Goal: Find specific page/section: Find specific page/section

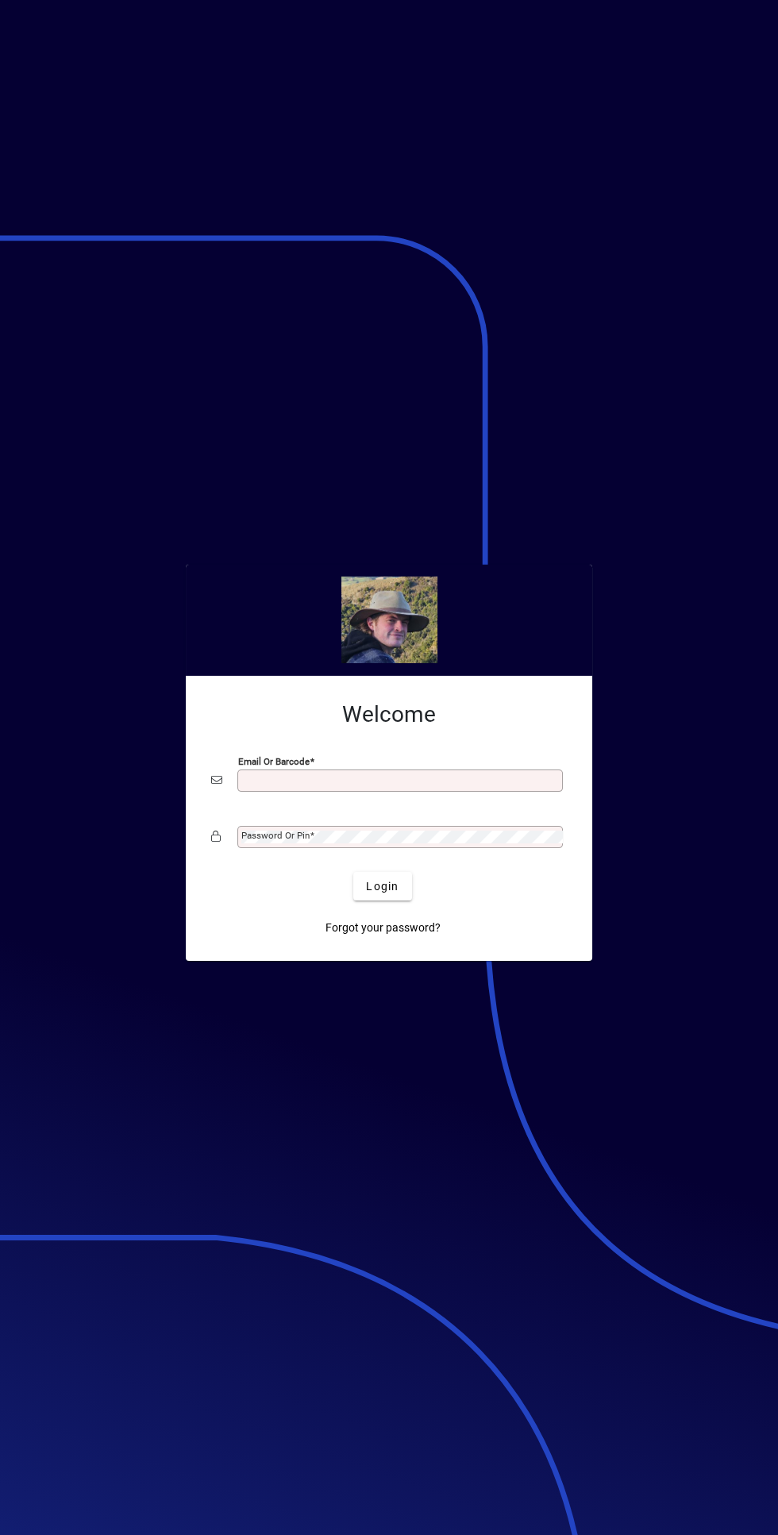
click at [410, 771] on div "Email or Barcode" at bounding box center [400, 781] width 326 height 22
type input "**********"
click at [353, 872] on button "Login" at bounding box center [382, 886] width 58 height 29
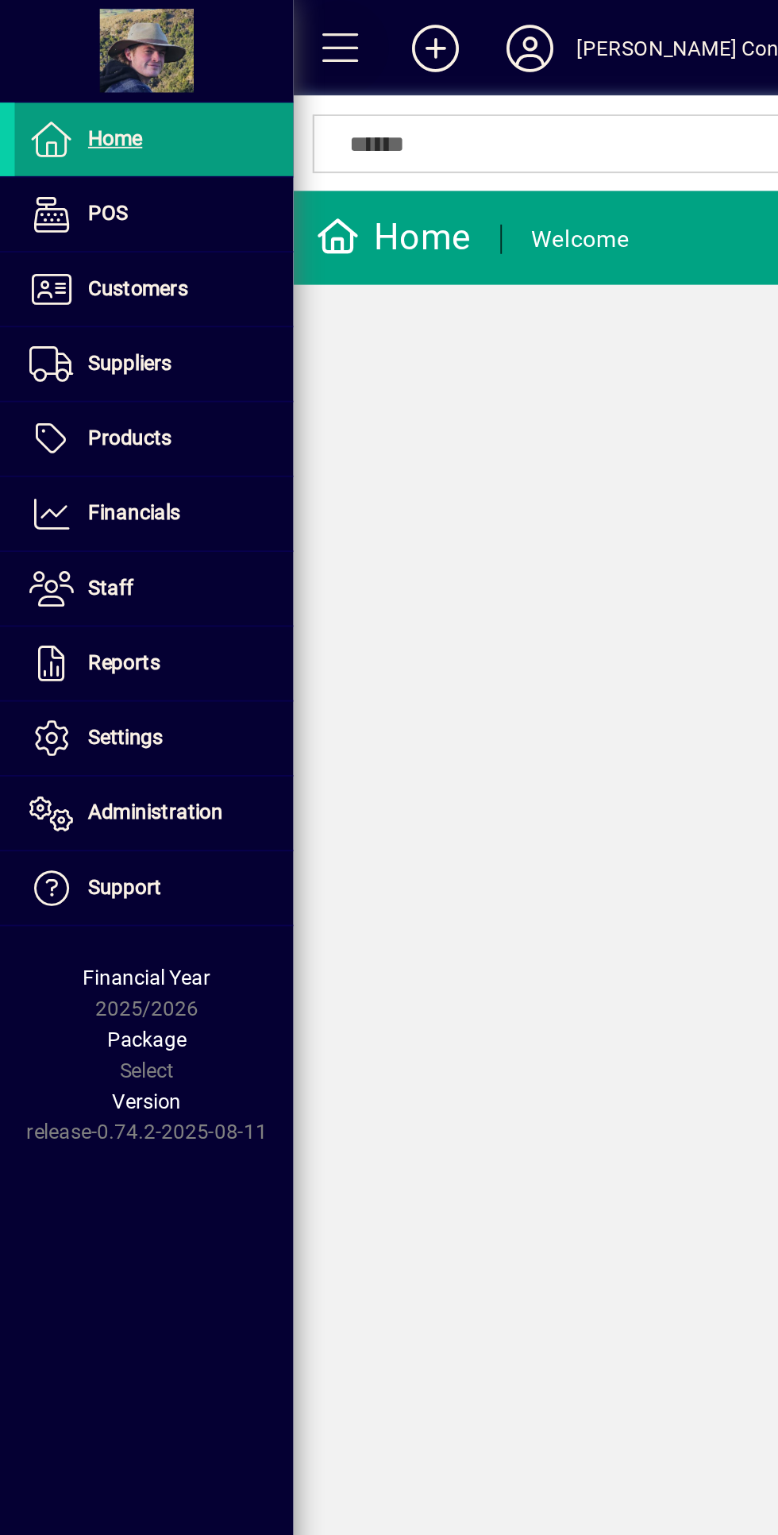
click at [173, 25] on span at bounding box center [185, 26] width 38 height 38
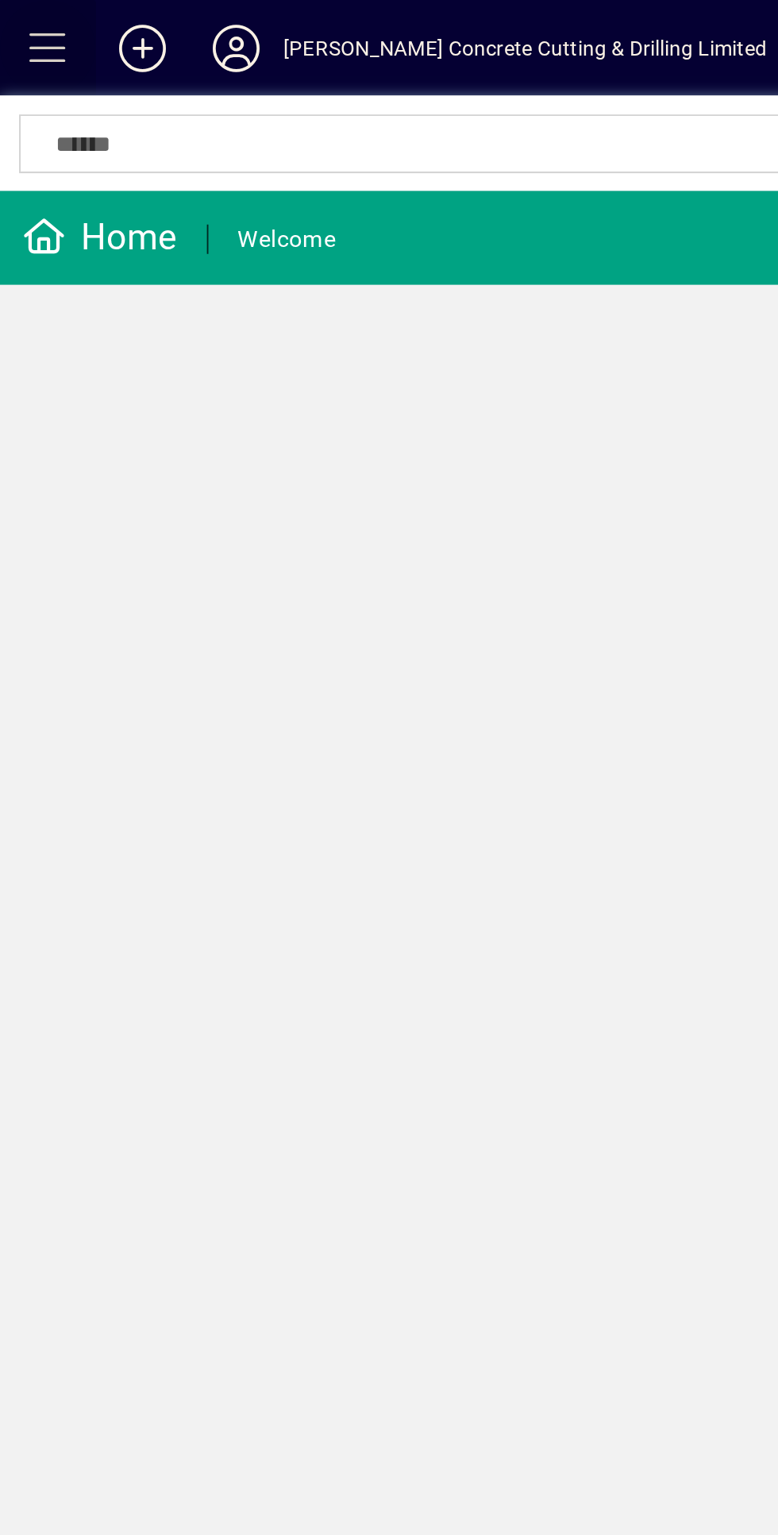
click at [21, 23] on span at bounding box center [26, 26] width 38 height 38
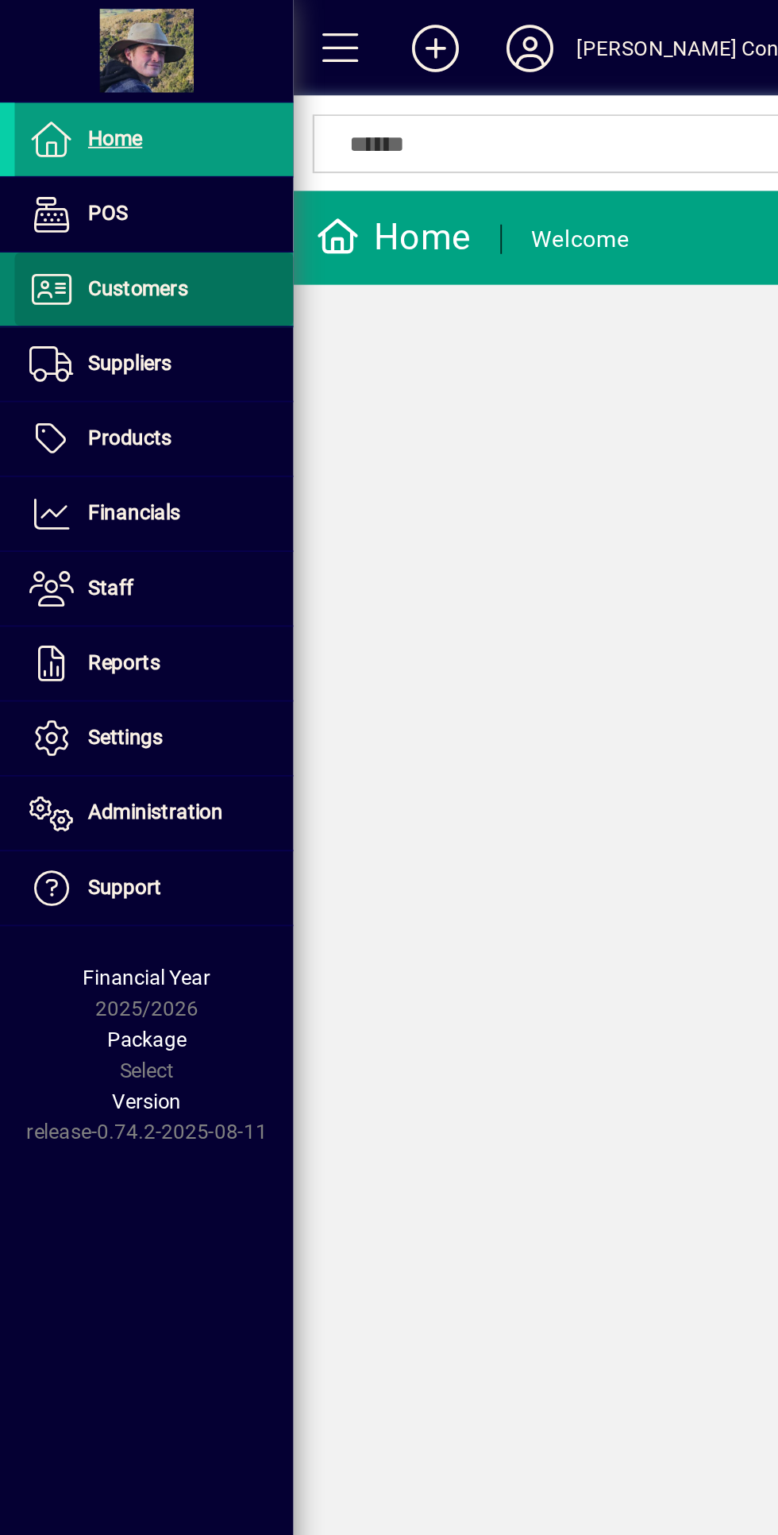
click at [83, 149] on span "Customers" at bounding box center [75, 155] width 54 height 13
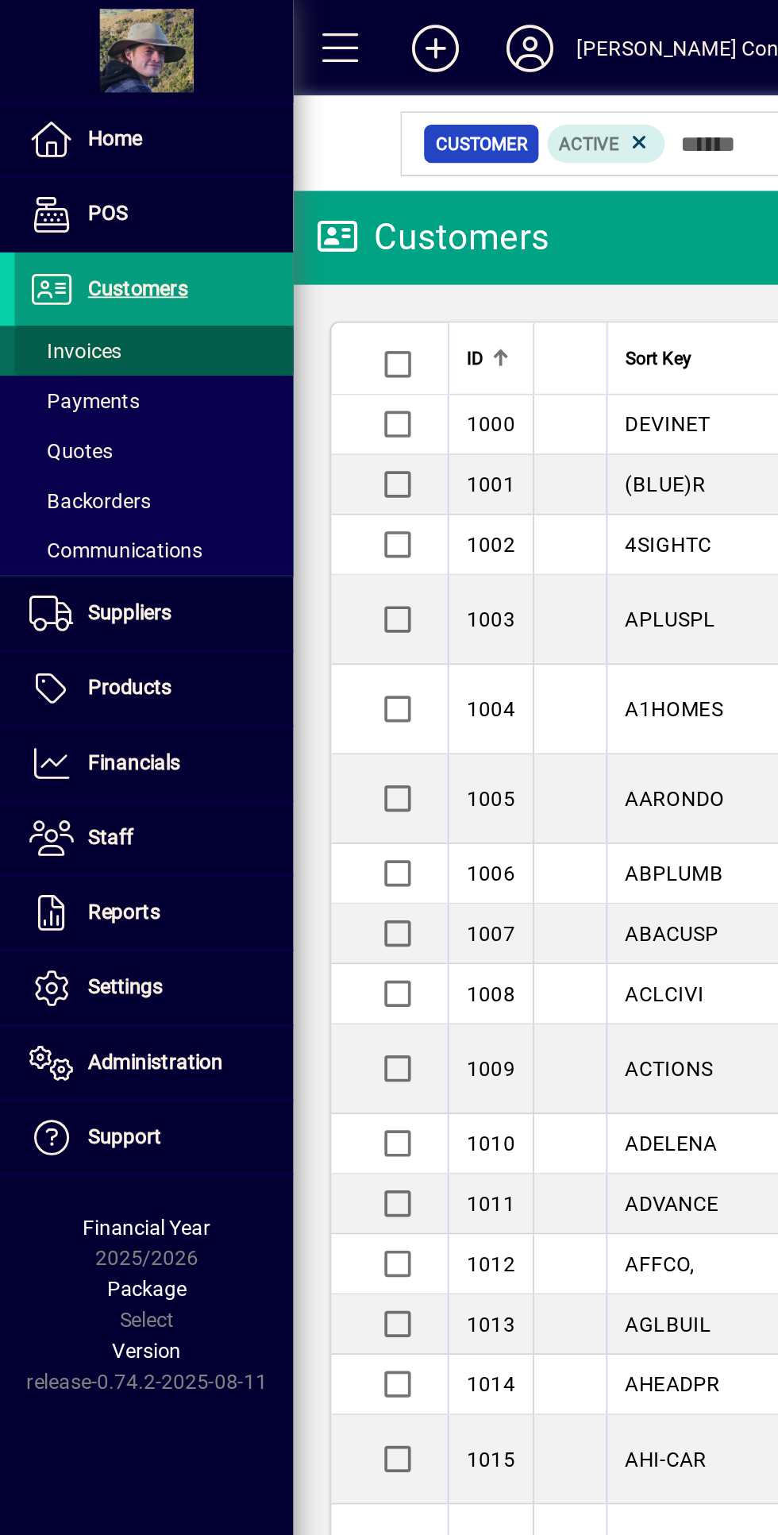
click at [47, 194] on span "Invoices" at bounding box center [41, 189] width 50 height 13
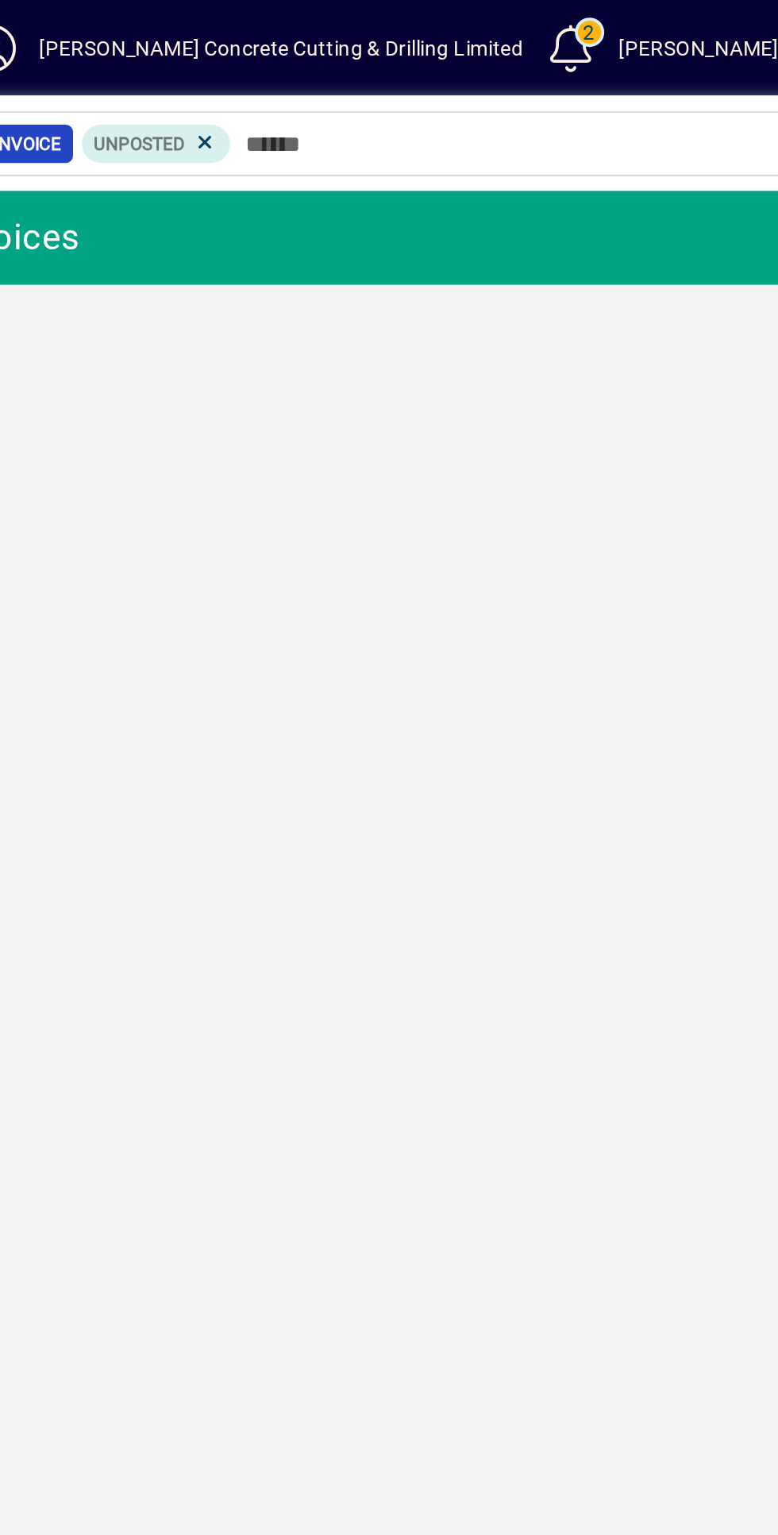
click at [582, 291] on div "Customer Invoices Add No Invoices found" at bounding box center [468, 819] width 619 height 1432
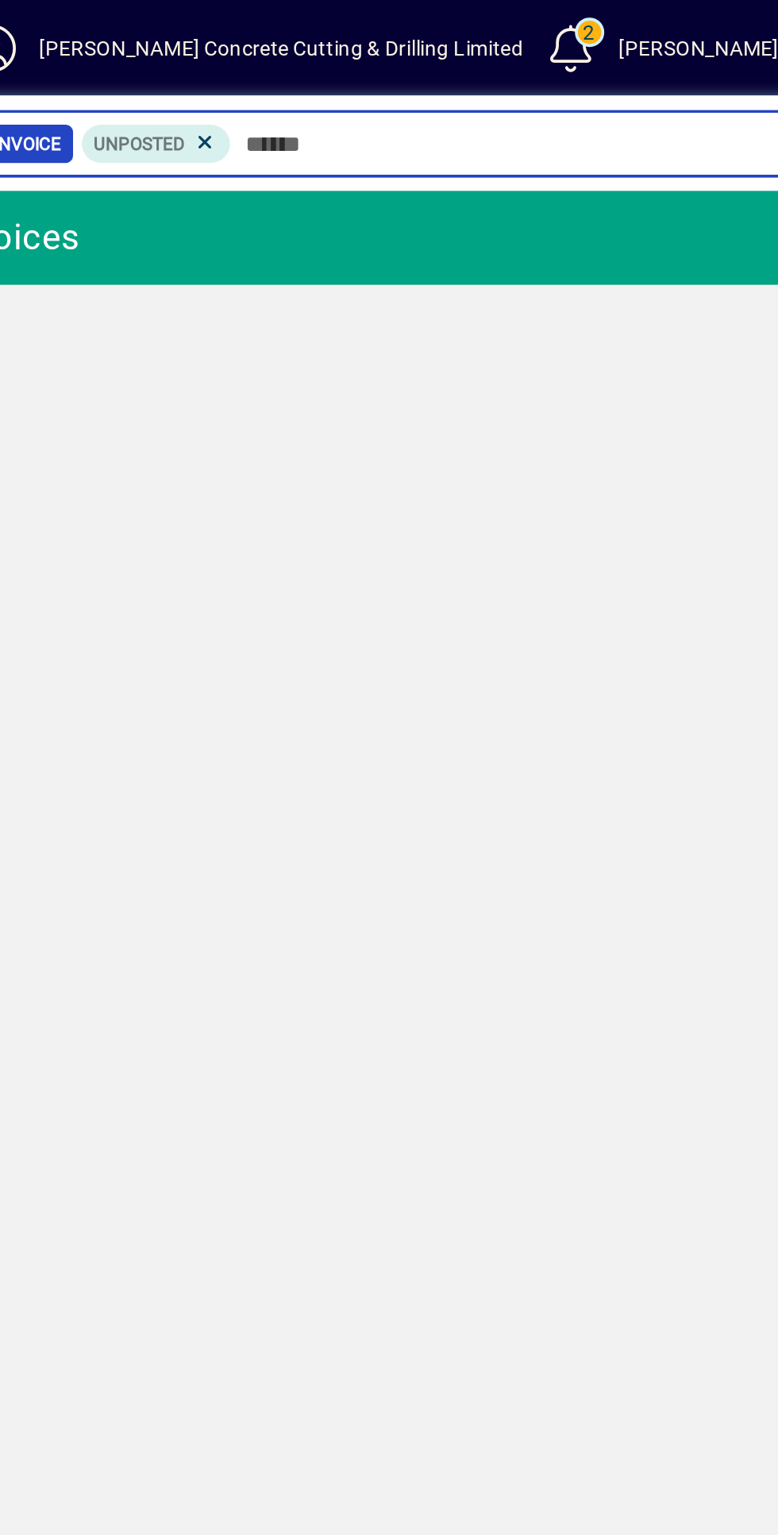
click at [465, 74] on input "text" at bounding box center [564, 78] width 296 height 22
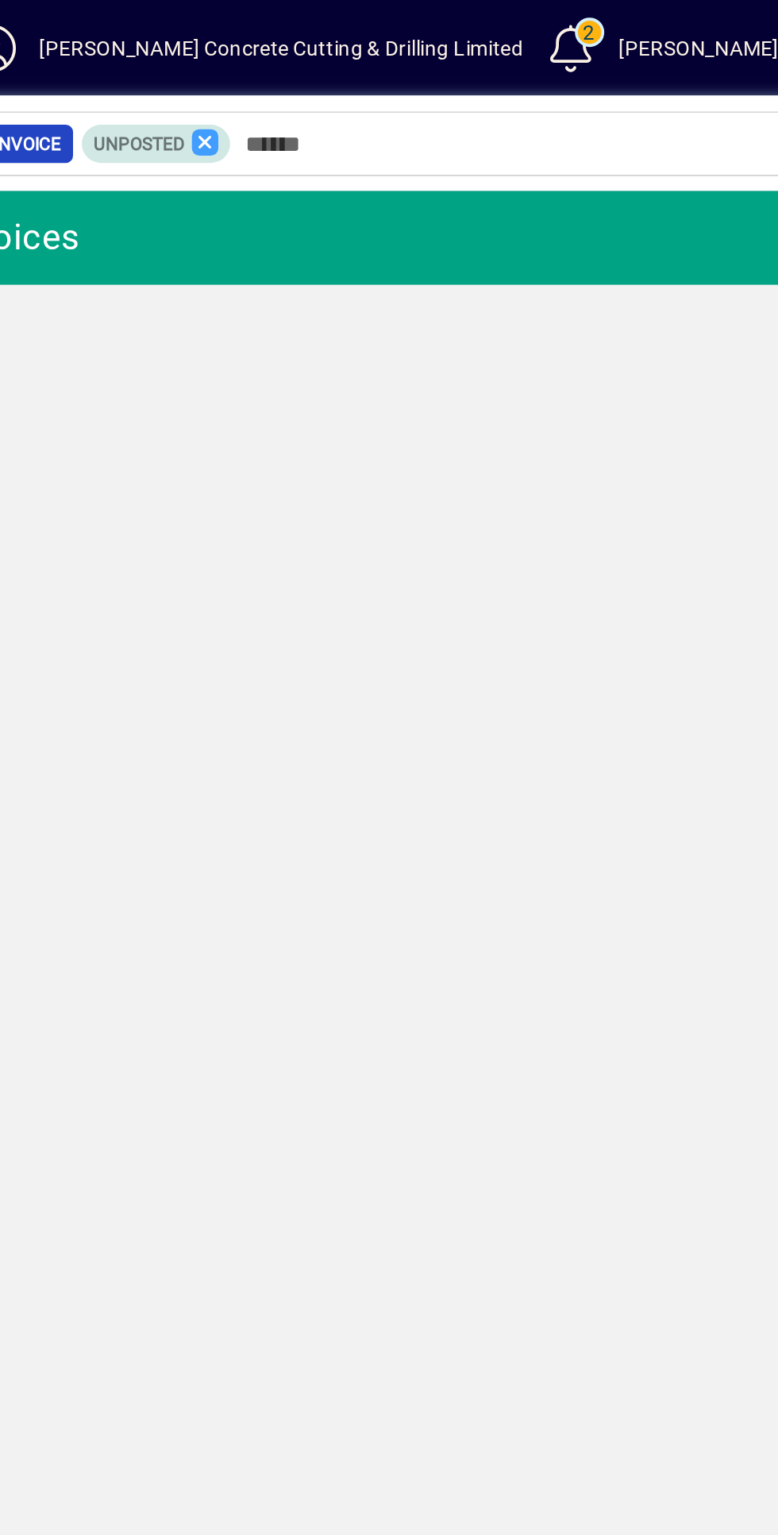
click at [400, 70] on icon at bounding box center [402, 77] width 14 height 14
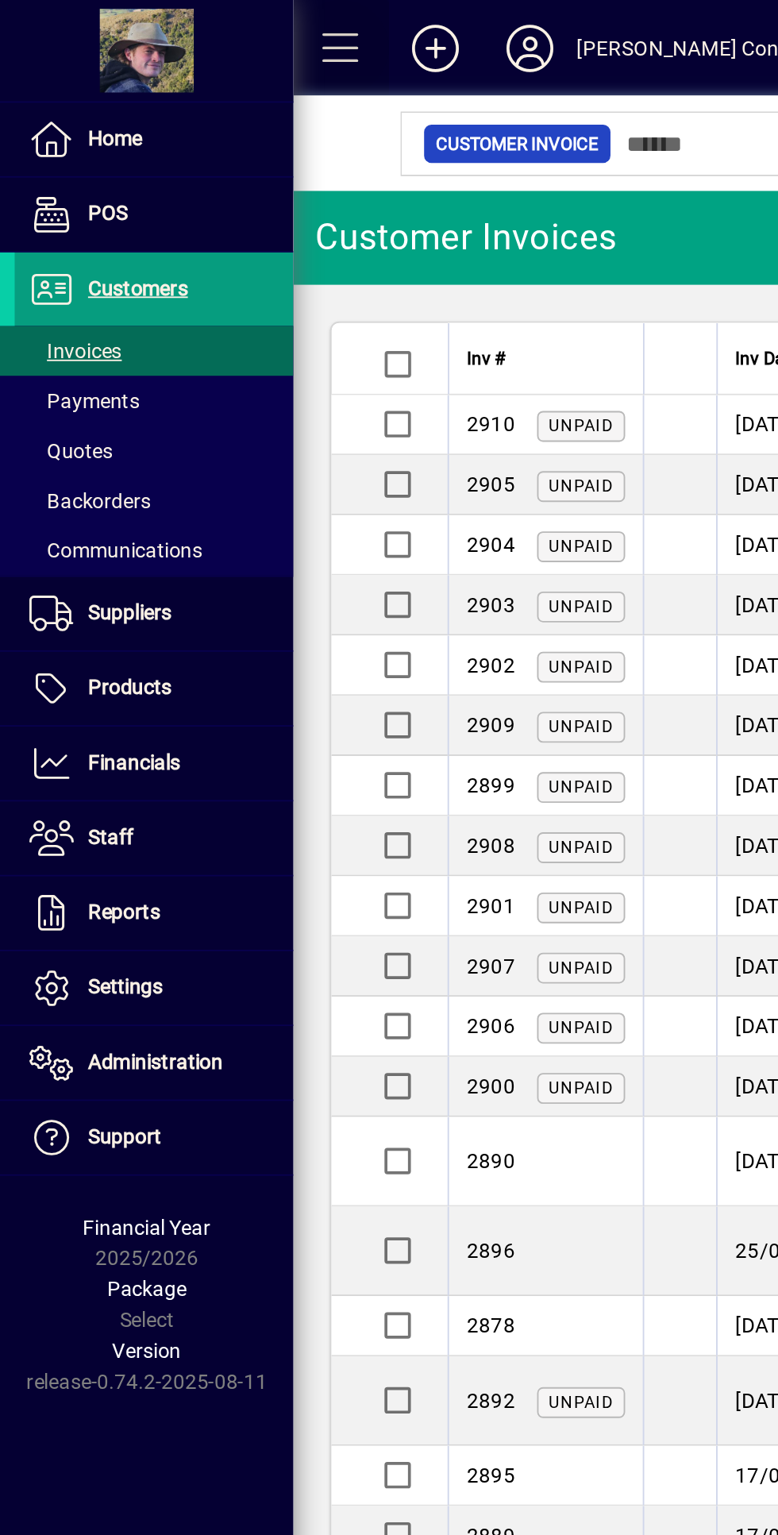
click at [183, 29] on span at bounding box center [185, 26] width 38 height 38
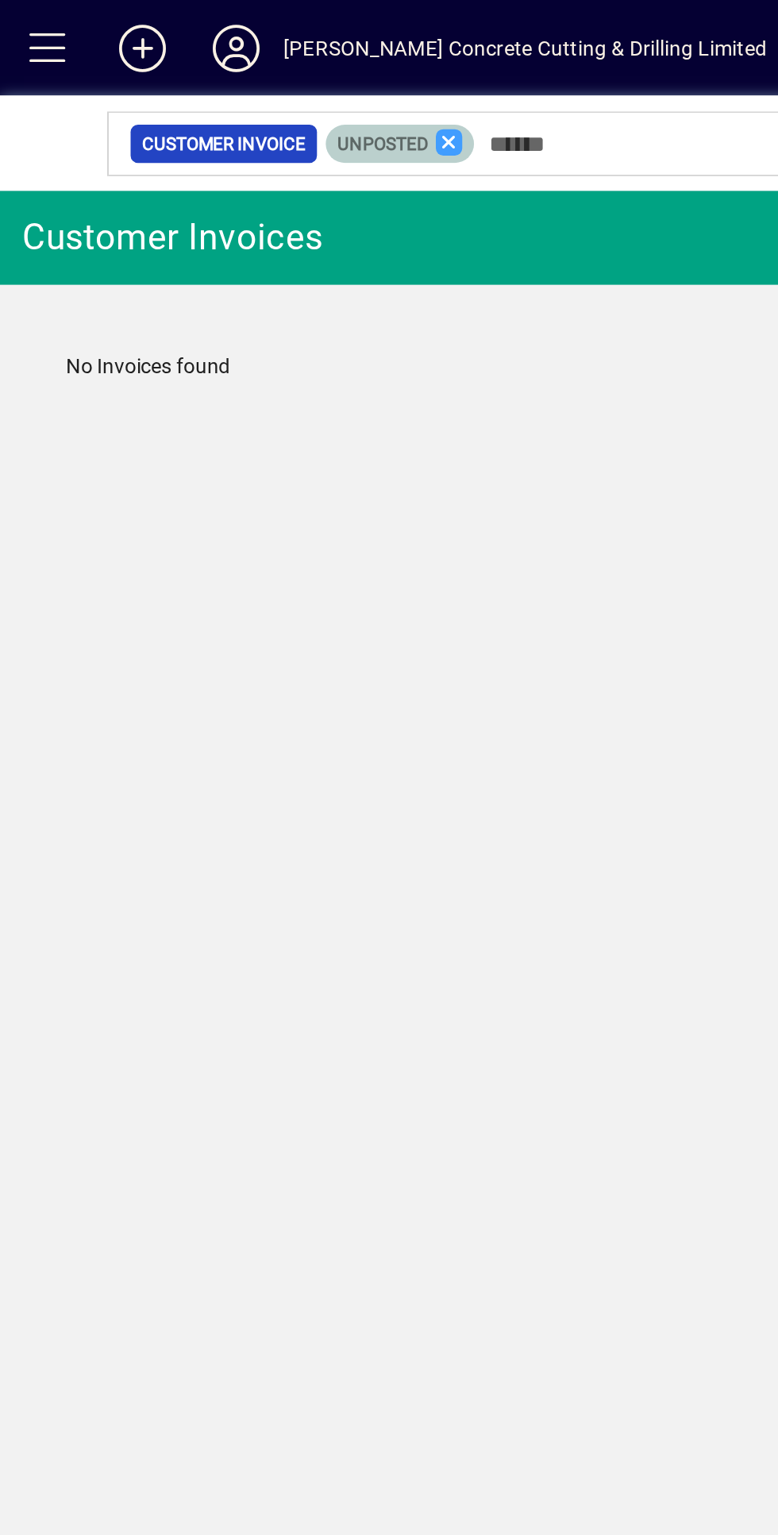
click at [239, 74] on icon at bounding box center [243, 77] width 14 height 14
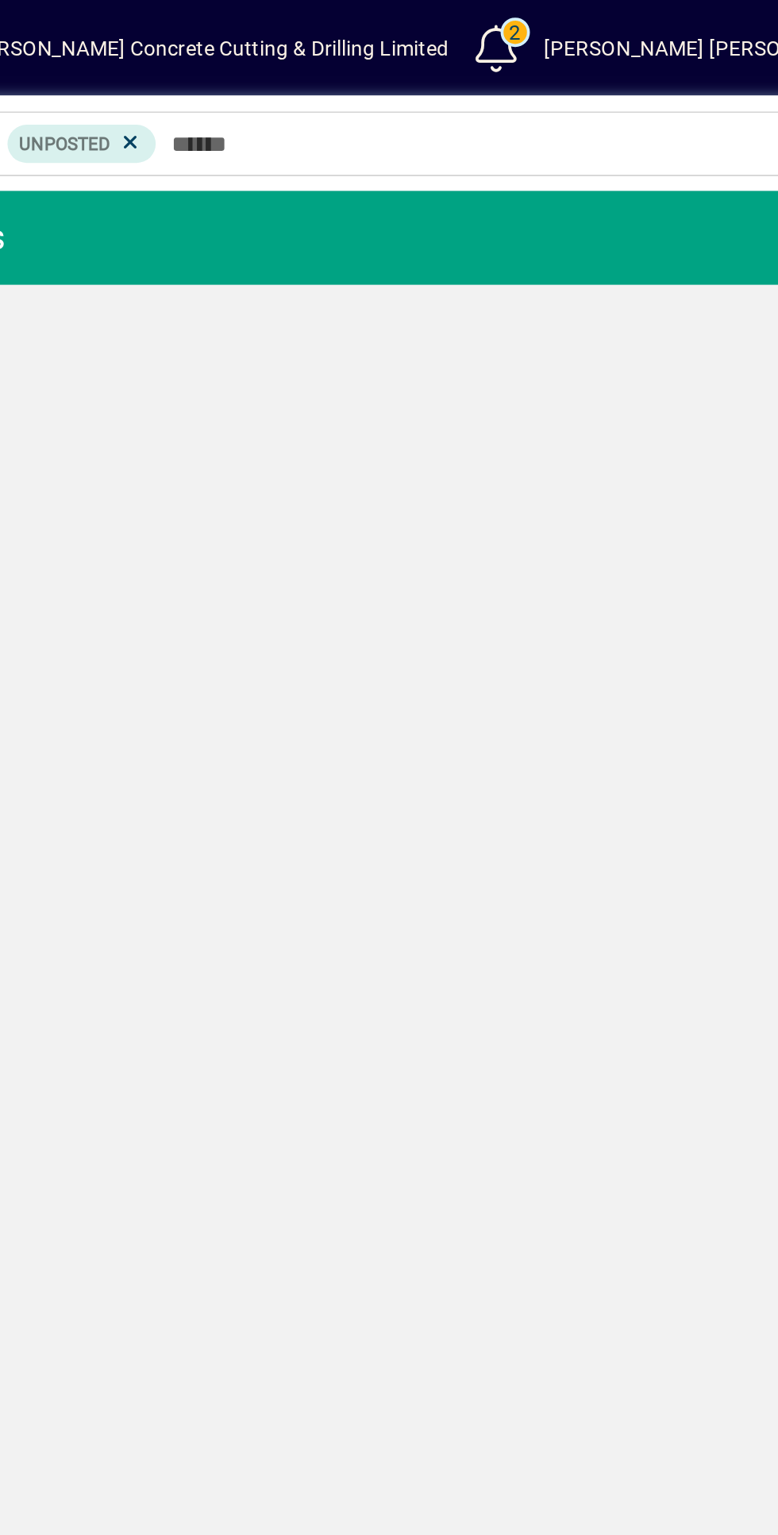
click at [192, 25] on div "[PERSON_NAME] Concrete Cutting & Drilling Limited" at bounding box center [284, 26] width 262 height 25
click at [587, 23] on div "[PERSON_NAME] [PERSON_NAME][EMAIL_ADDRESS][PERSON_NAME][DOMAIN_NAME]" at bounding box center [688, 26] width 443 height 25
click at [241, 75] on icon at bounding box center [243, 77] width 14 height 14
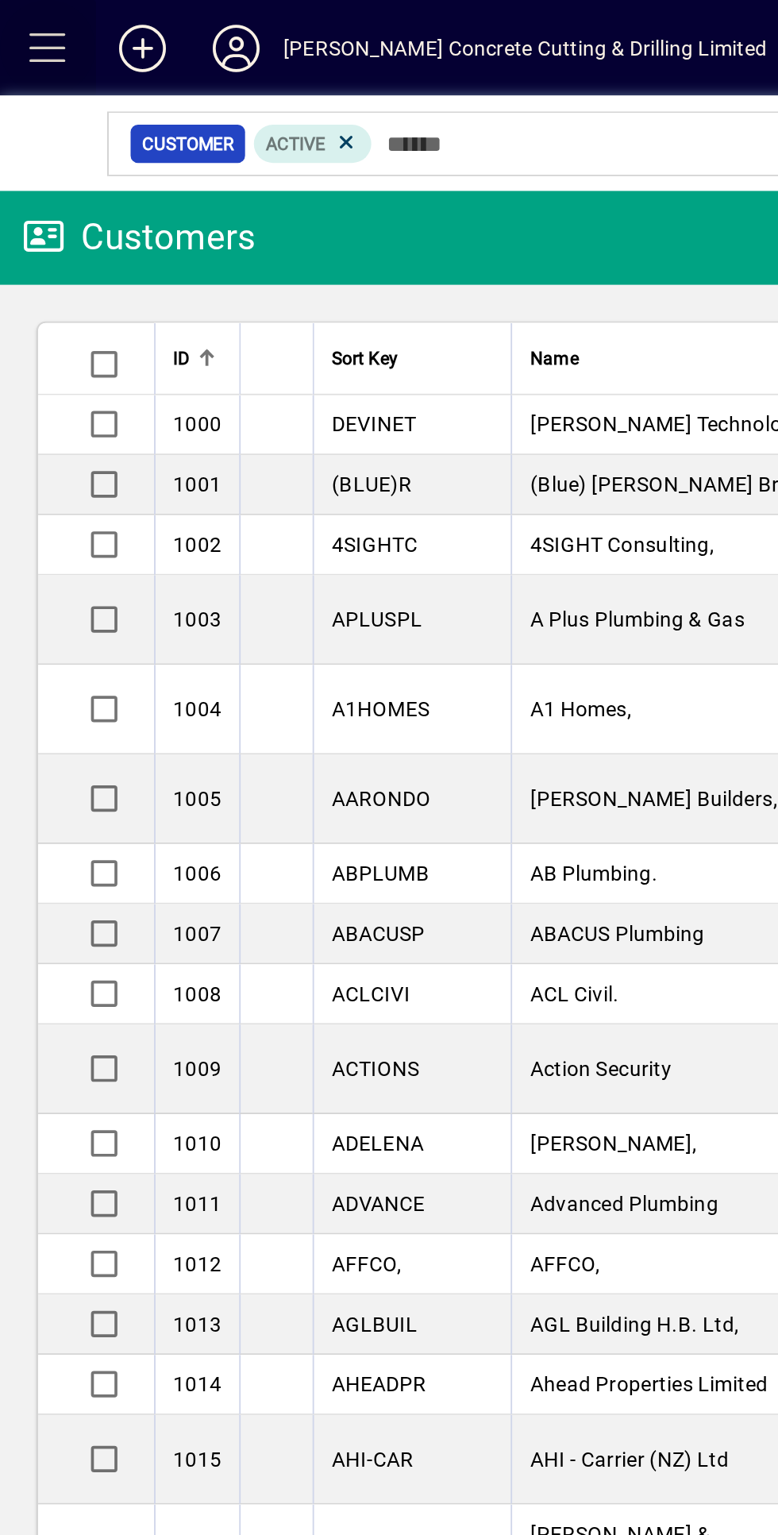
click at [20, 28] on span at bounding box center [26, 26] width 38 height 38
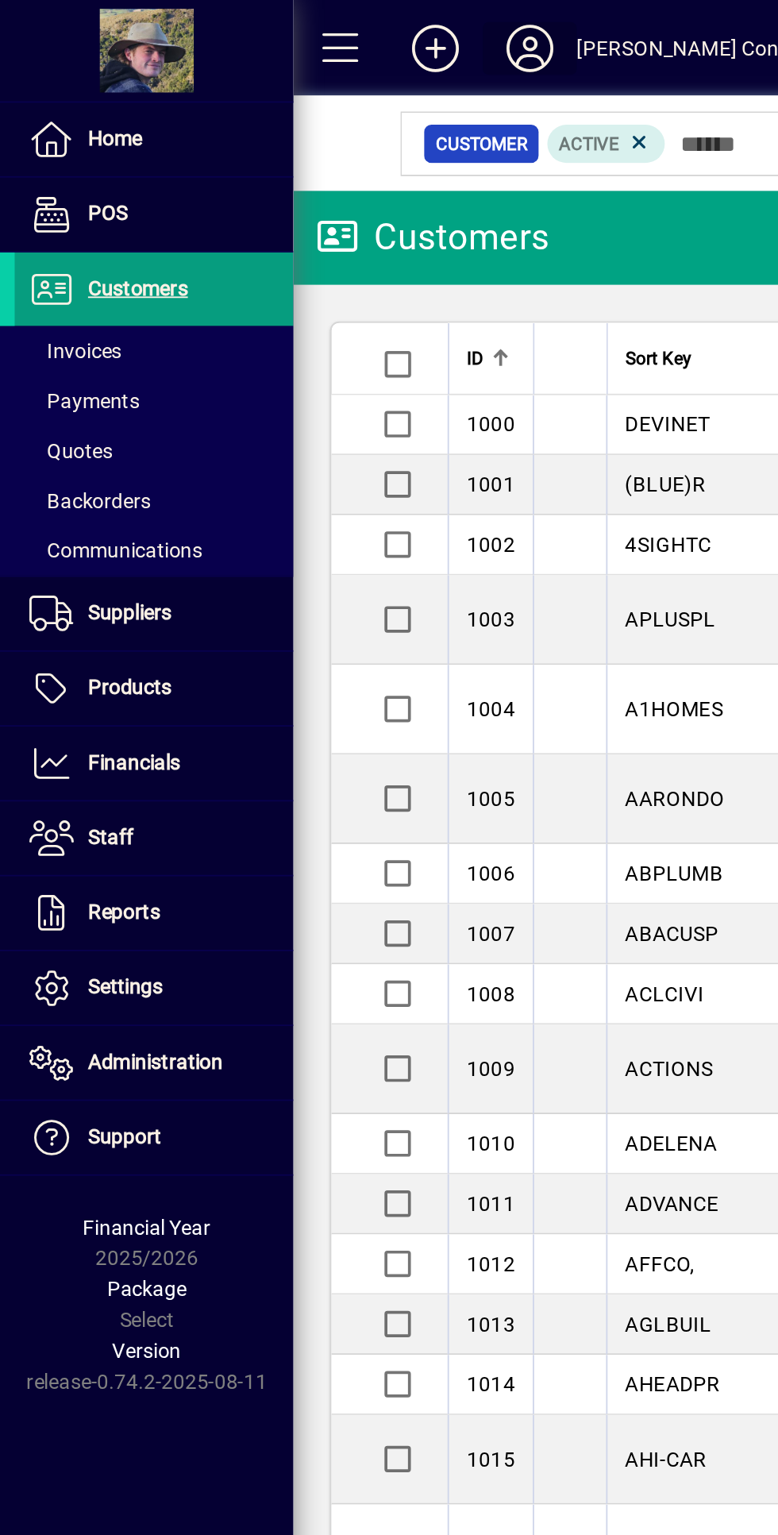
click at [299, 20] on icon at bounding box center [287, 26] width 32 height 25
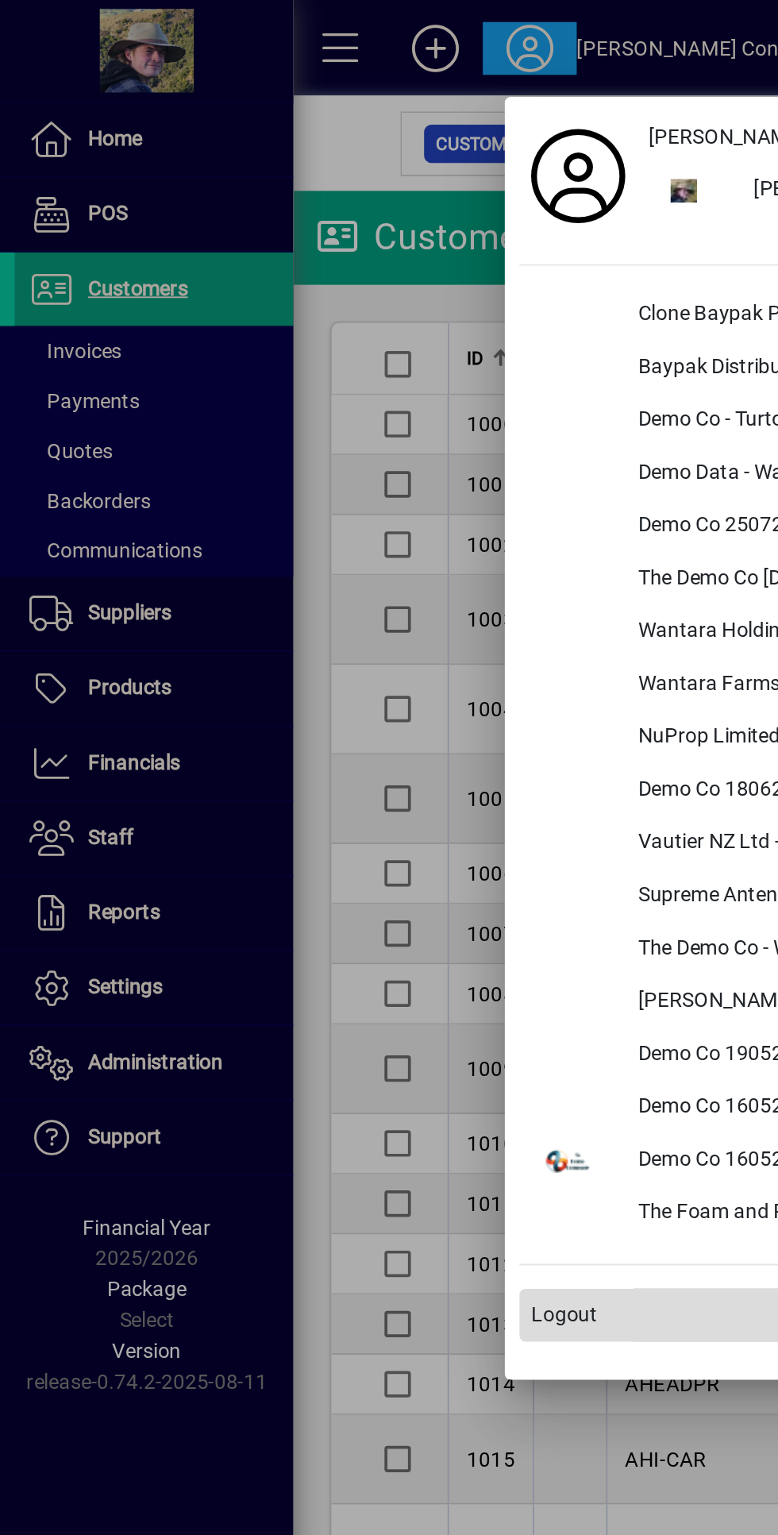
click at [324, 710] on span at bounding box center [481, 712] width 401 height 38
